Goal: Task Accomplishment & Management: Manage account settings

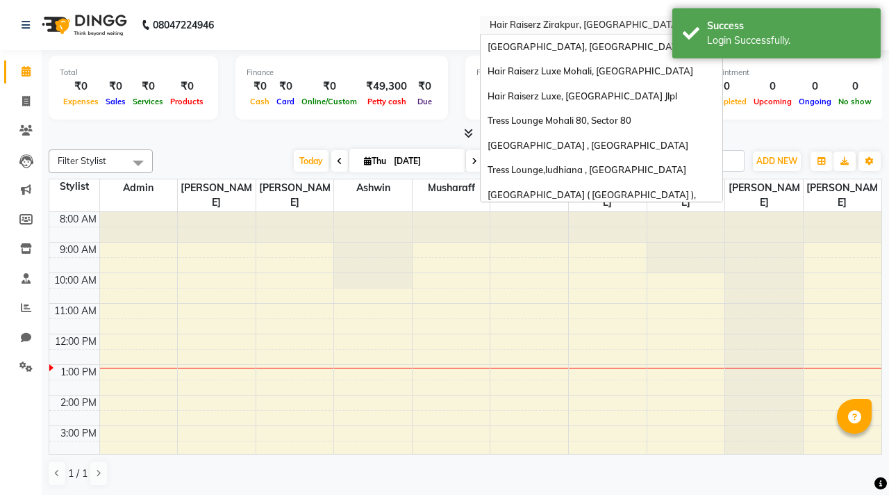
click at [551, 21] on input "text" at bounding box center [587, 26] width 201 height 14
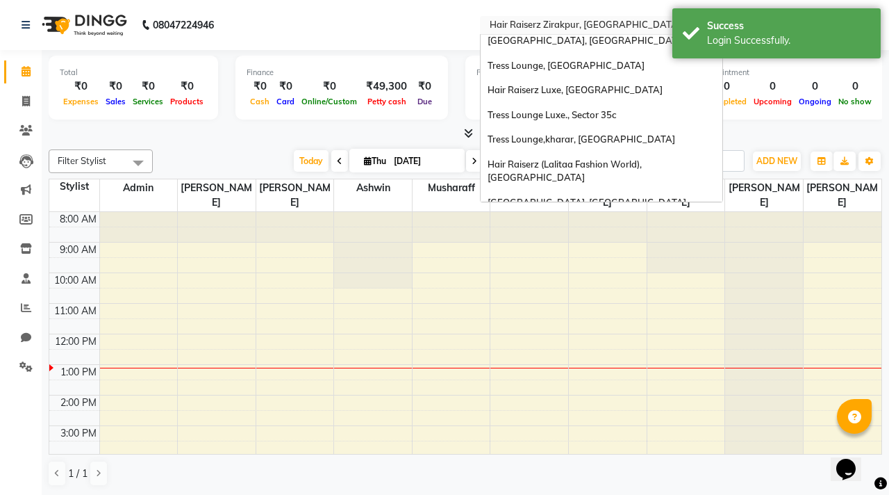
scroll to position [252, 0]
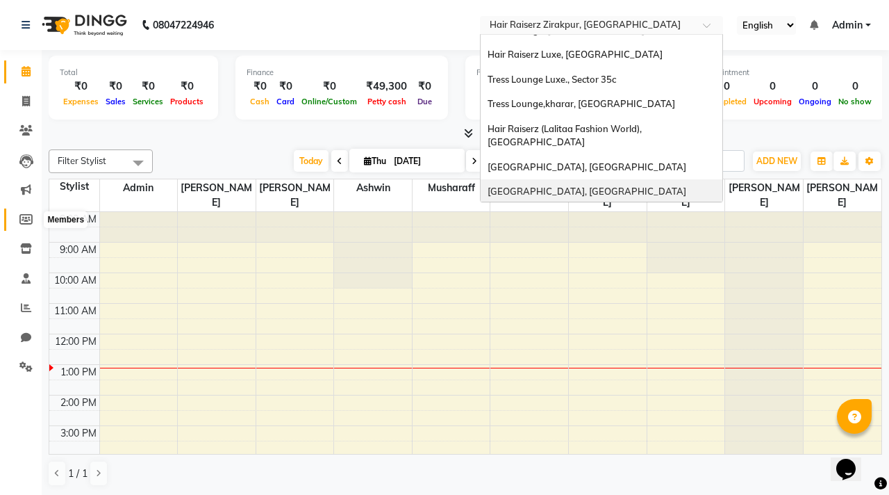
click at [27, 224] on icon at bounding box center [25, 219] width 13 height 10
select select
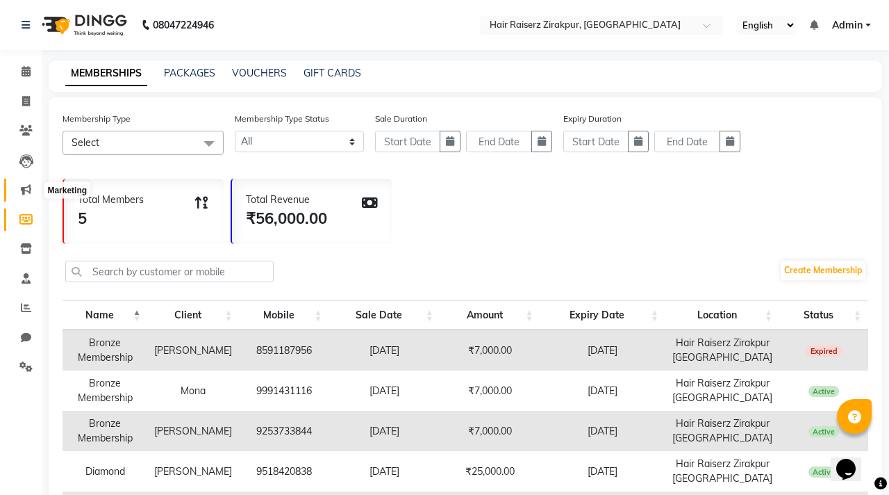
click at [31, 187] on icon at bounding box center [26, 189] width 10 height 10
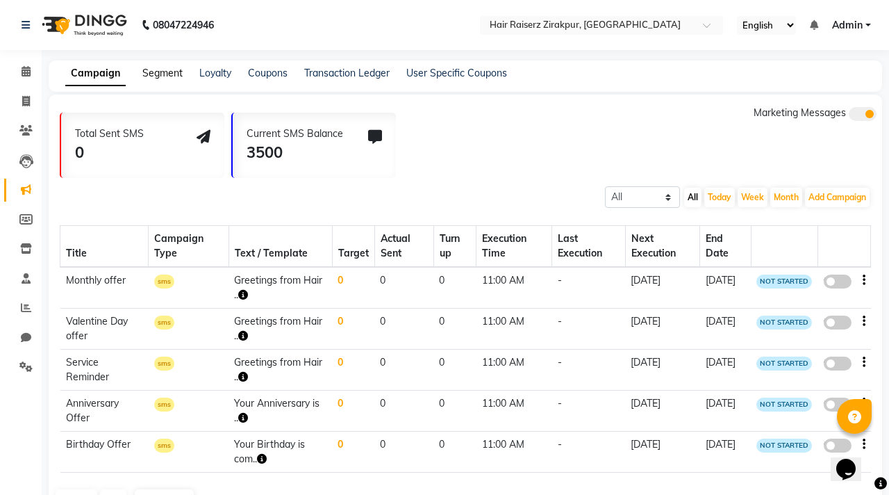
click at [175, 69] on link "Segment" at bounding box center [162, 73] width 40 height 13
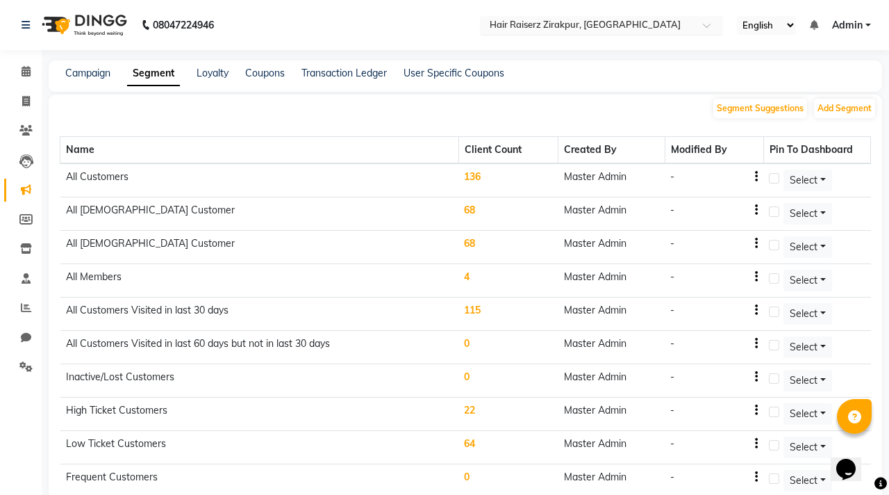
click at [631, 25] on input "text" at bounding box center [587, 26] width 201 height 14
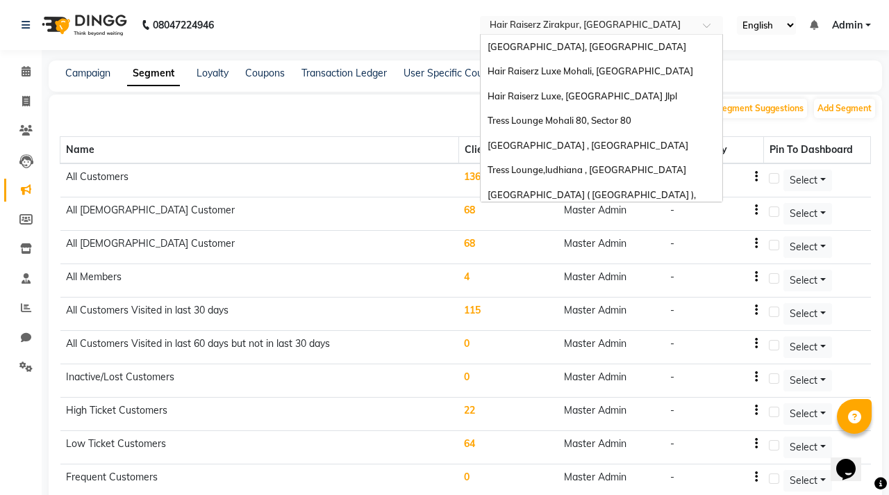
scroll to position [252, 0]
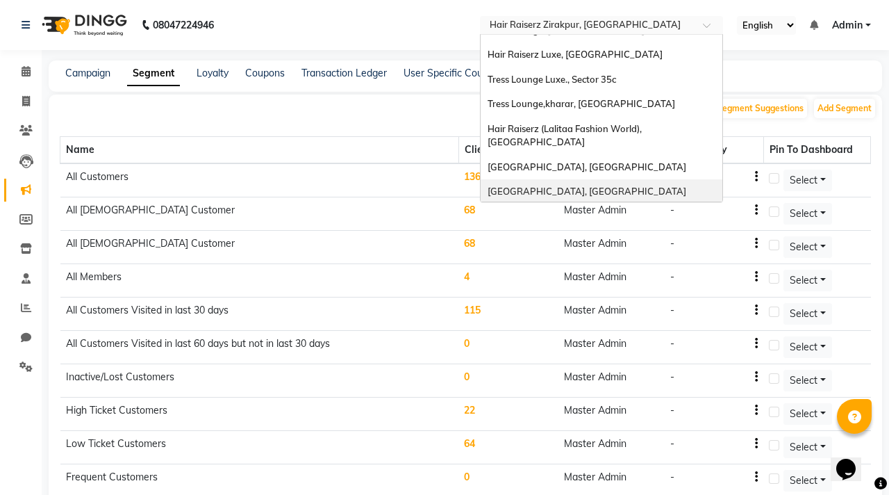
click at [611, 179] on div "[GEOGRAPHIC_DATA], [GEOGRAPHIC_DATA]" at bounding box center [602, 191] width 242 height 25
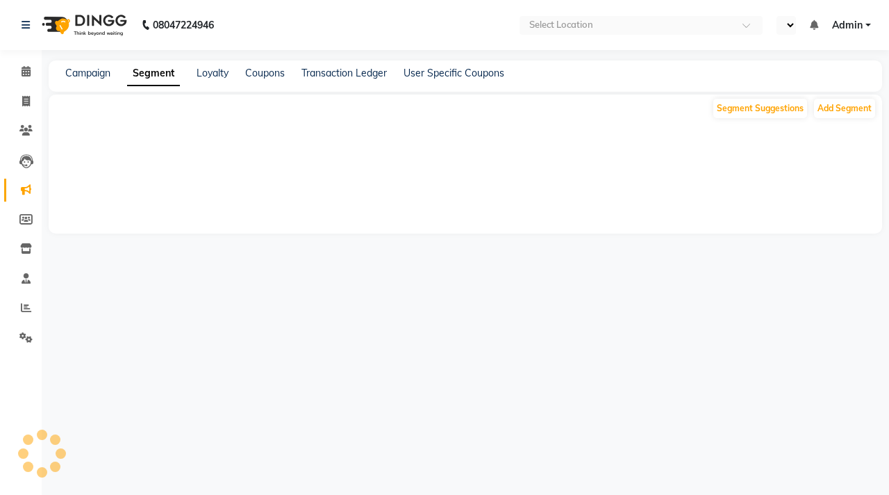
select select "en"
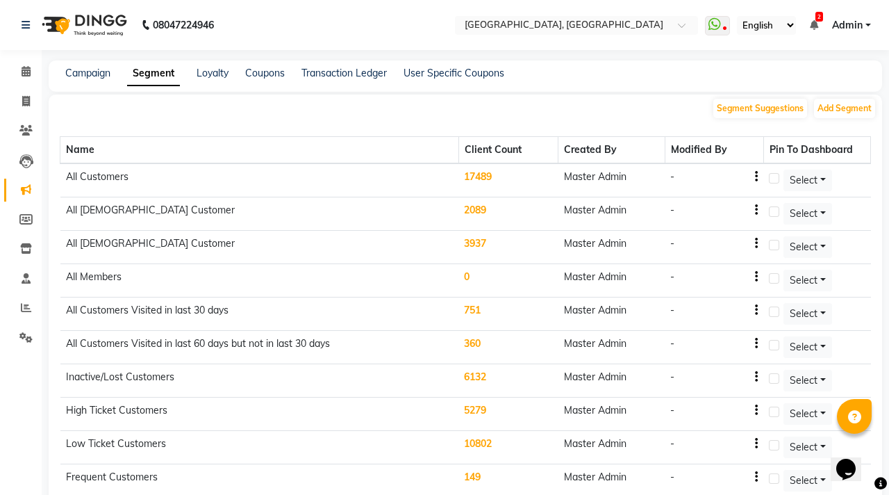
scroll to position [19, 0]
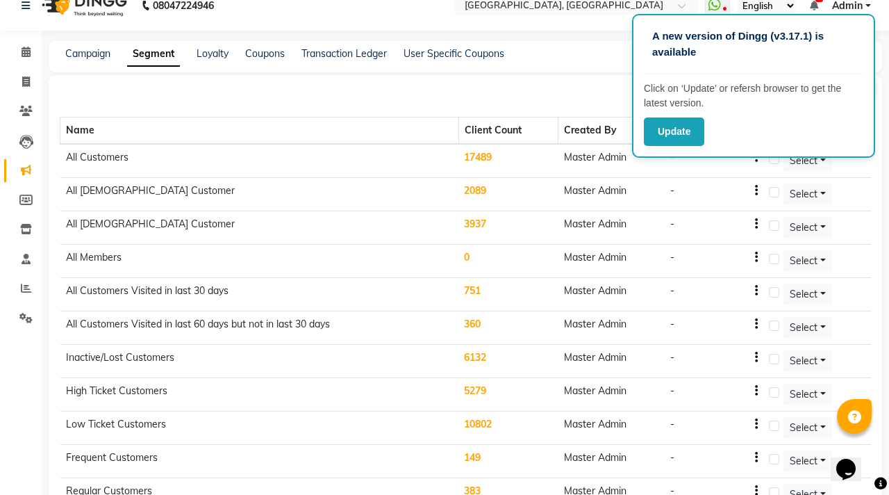
click at [580, 78] on div "Segment Suggestions Add Segment" at bounding box center [465, 87] width 833 height 25
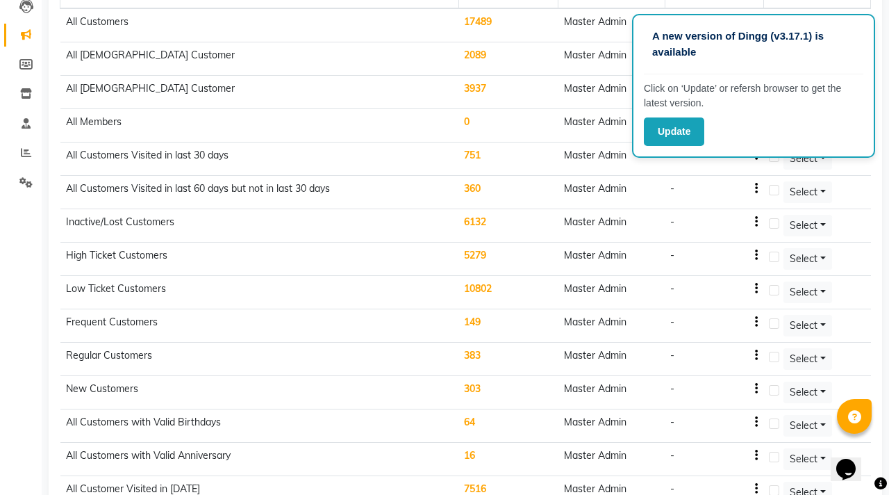
scroll to position [0, 0]
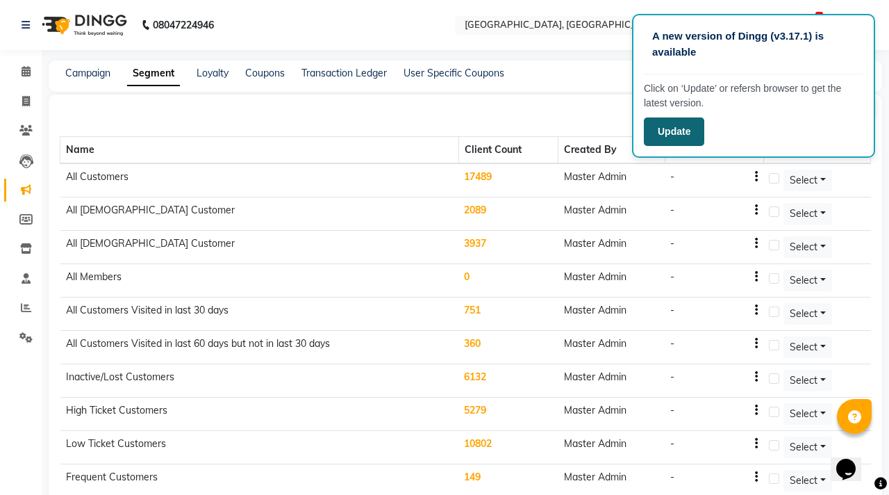
click at [676, 124] on button "Update" at bounding box center [674, 131] width 60 height 28
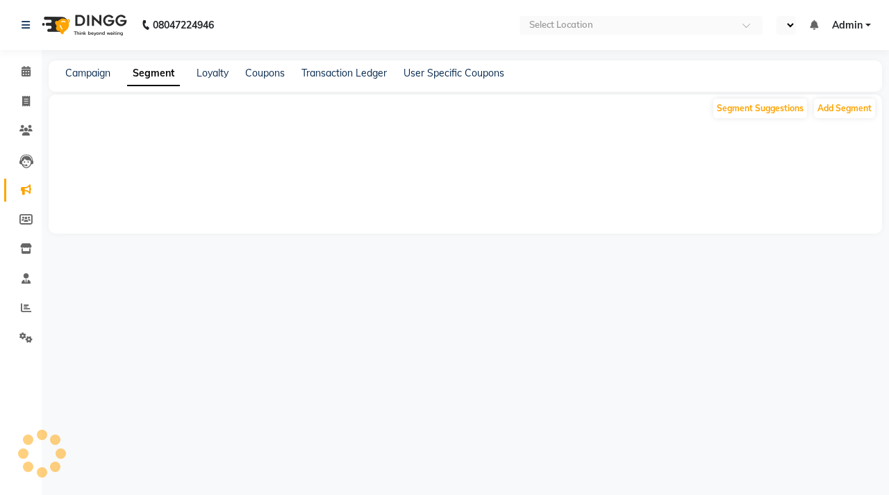
select select "en"
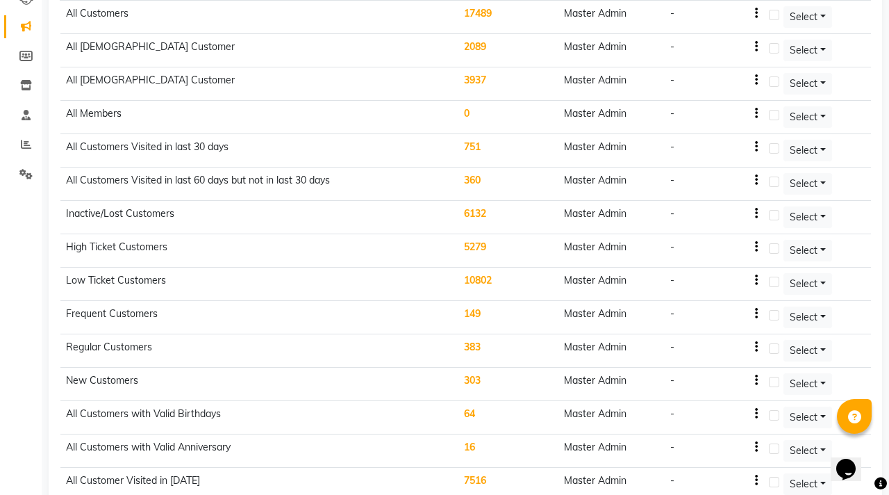
scroll to position [201, 0]
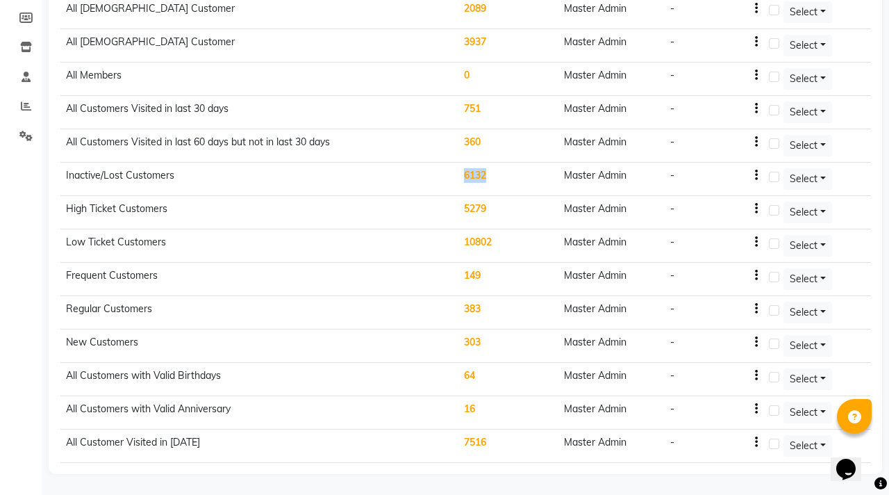
drag, startPoint x: 440, startPoint y: 177, endPoint x: 548, endPoint y: 169, distance: 108.0
click at [549, 169] on tr "Inactive/Lost Customers 6132 Master Admin - Select" at bounding box center [465, 179] width 811 height 33
click at [479, 172] on td "6132" at bounding box center [507, 179] width 99 height 33
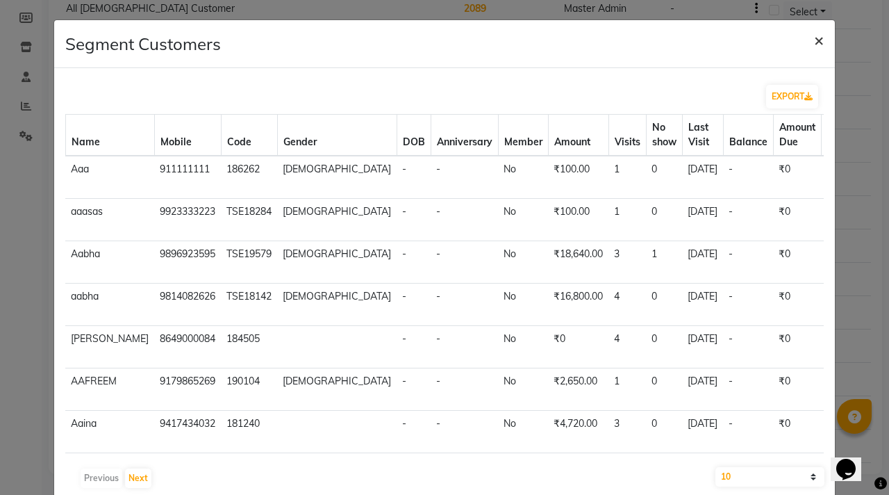
click at [817, 46] on span "×" at bounding box center [819, 39] width 10 height 21
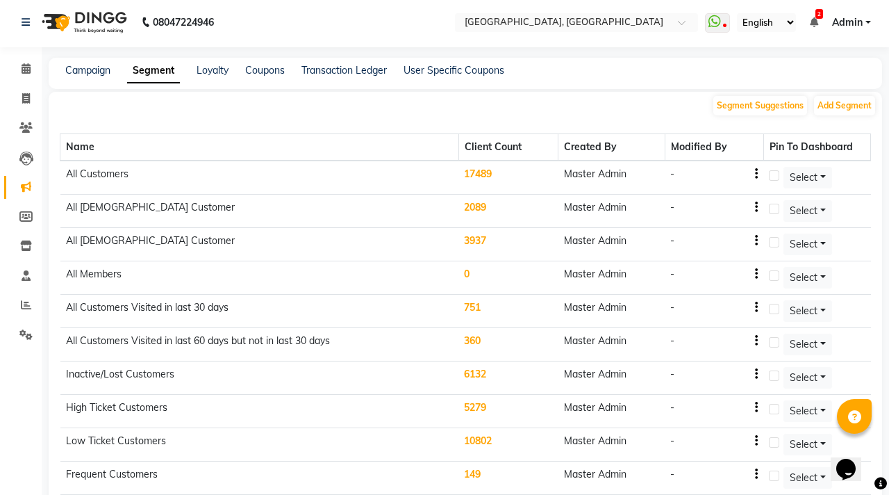
scroll to position [0, 0]
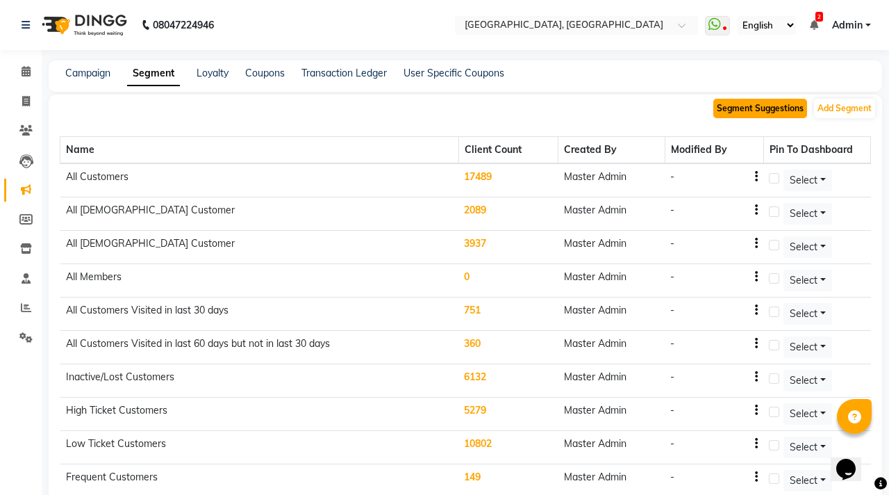
click at [765, 113] on button "Segment Suggestions" at bounding box center [760, 108] width 94 height 19
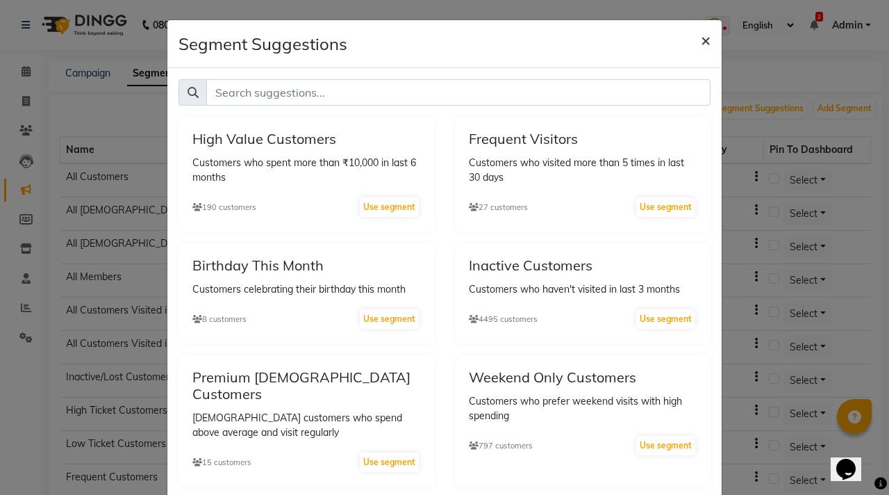
click at [705, 39] on span "×" at bounding box center [706, 39] width 10 height 21
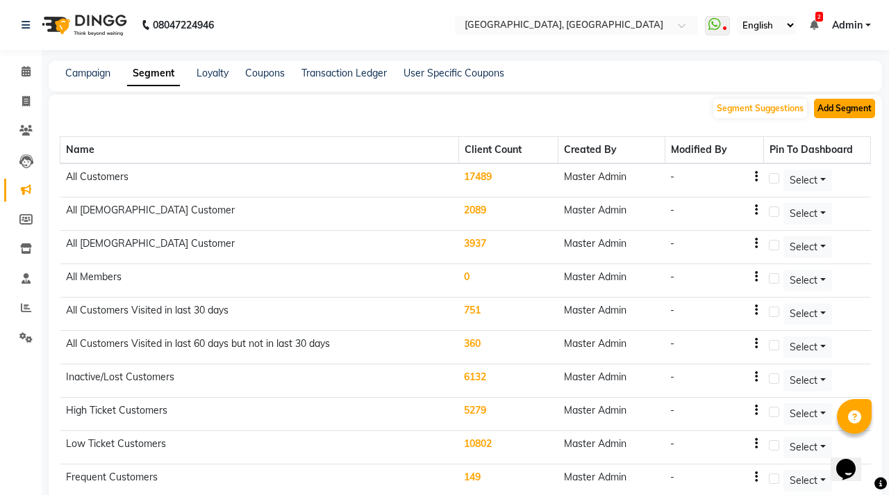
click at [826, 111] on button "Add Segment" at bounding box center [844, 108] width 61 height 19
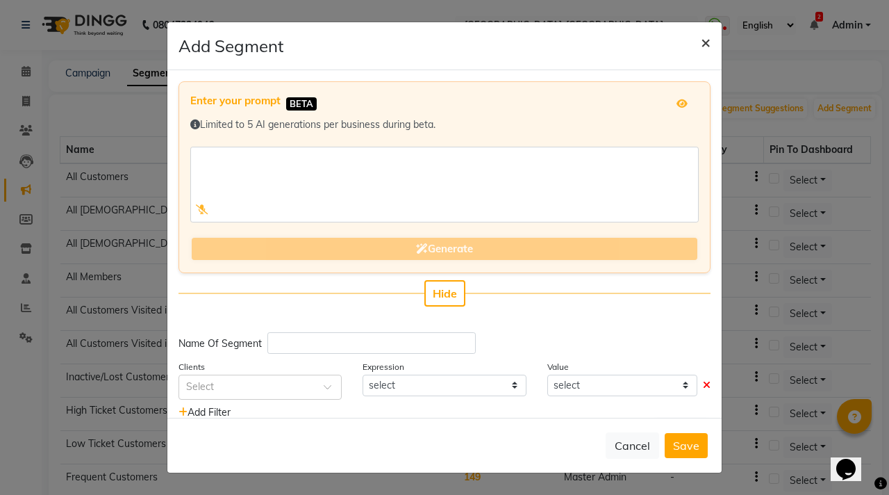
click at [703, 51] on span "×" at bounding box center [706, 41] width 10 height 21
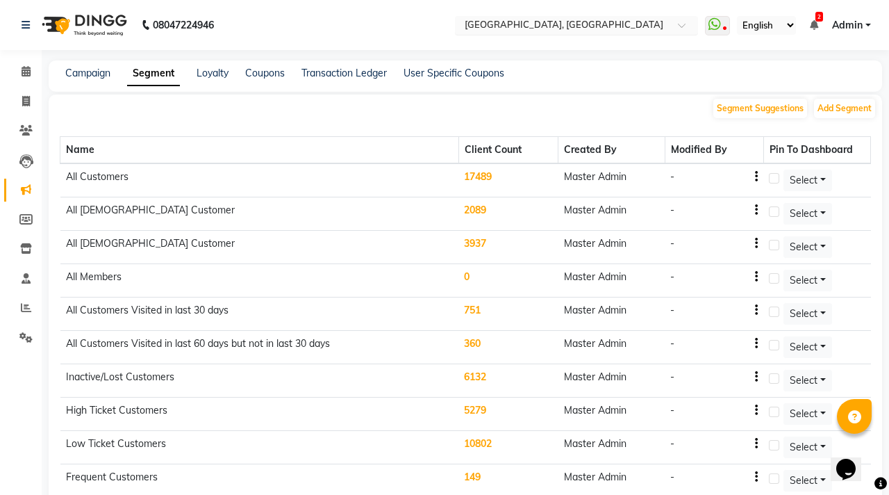
click at [542, 22] on input "text" at bounding box center [562, 26] width 201 height 14
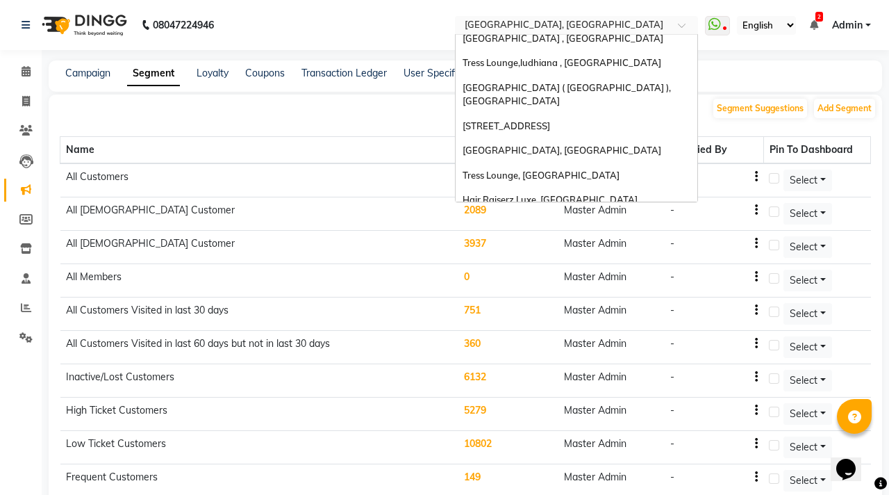
scroll to position [83, 0]
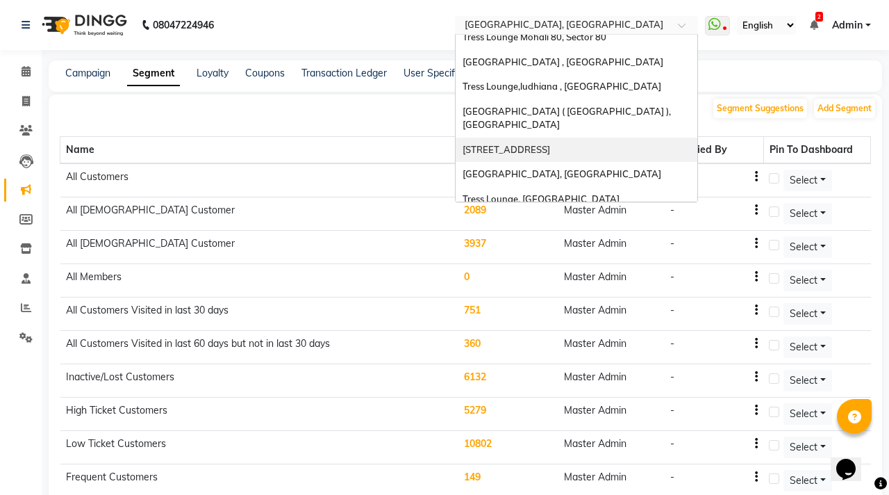
click at [550, 144] on span "[STREET_ADDRESS]" at bounding box center [507, 149] width 88 height 11
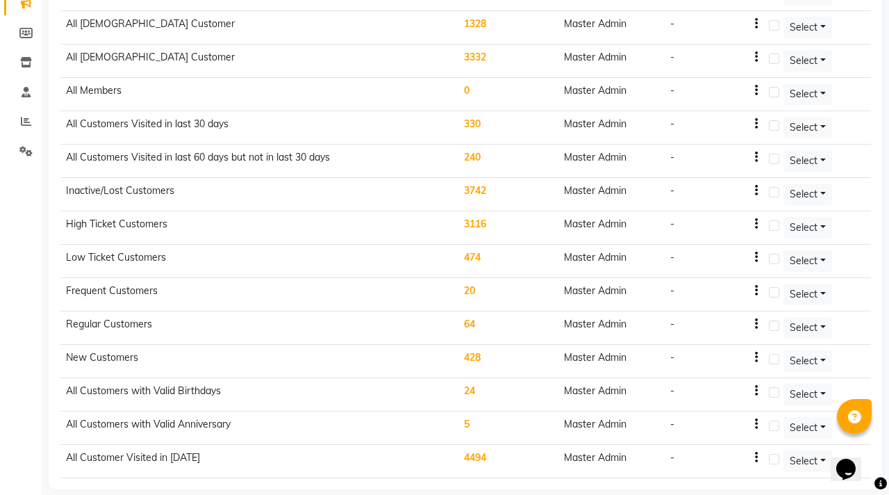
scroll to position [187, 0]
click at [474, 158] on td "240" at bounding box center [507, 160] width 99 height 33
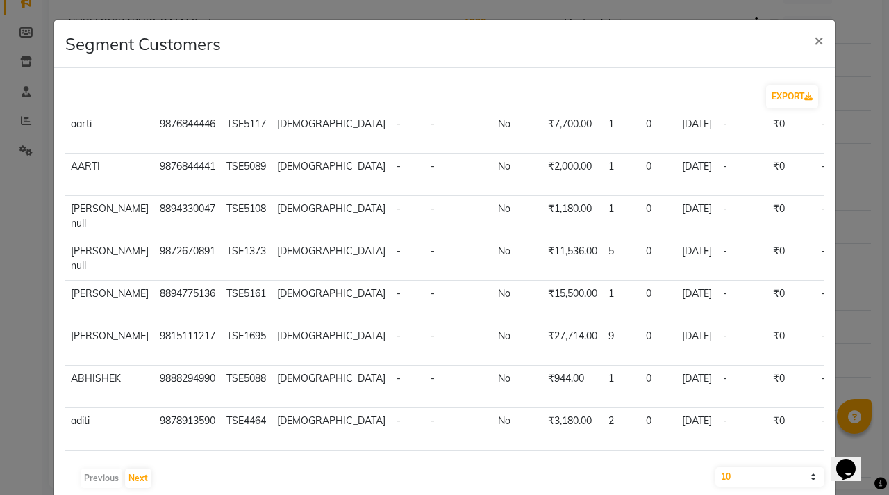
scroll to position [0, 0]
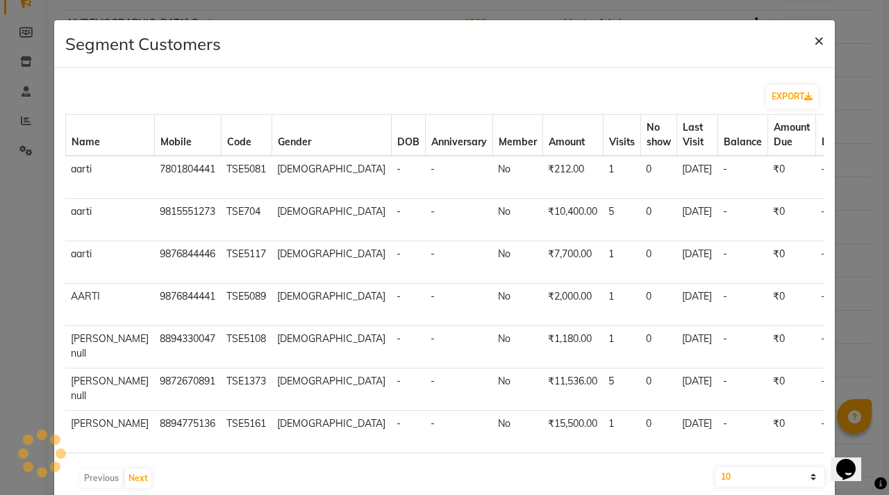
click at [814, 34] on span "×" at bounding box center [819, 39] width 10 height 21
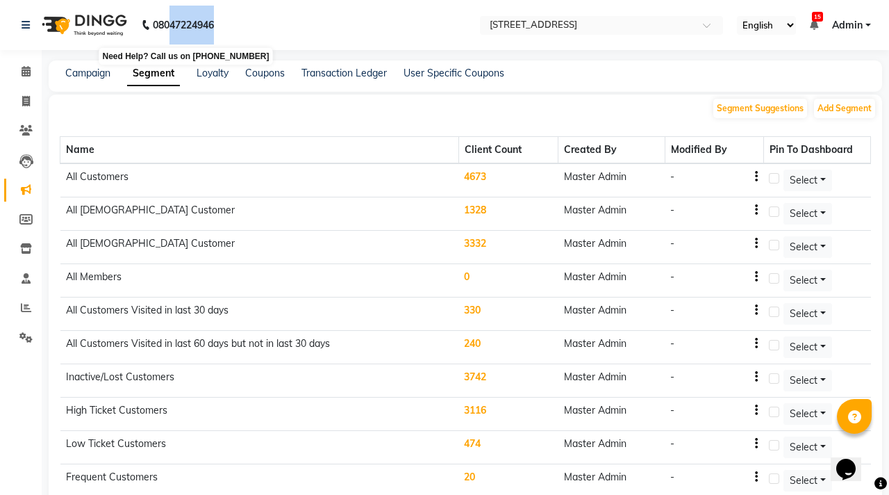
drag, startPoint x: 231, startPoint y: 24, endPoint x: 174, endPoint y: 24, distance: 57.0
click at [174, 24] on nav "08047224946 Need Help? Call us on 08047224946 Select Location × Tress Lounge Se…" at bounding box center [444, 25] width 889 height 50
click at [322, 36] on nav "08047224946 Select Location × Tress Lounge Sec 8cn, Sector 8c New English ENGLI…" at bounding box center [444, 25] width 889 height 50
